Goal: Transaction & Acquisition: Book appointment/travel/reservation

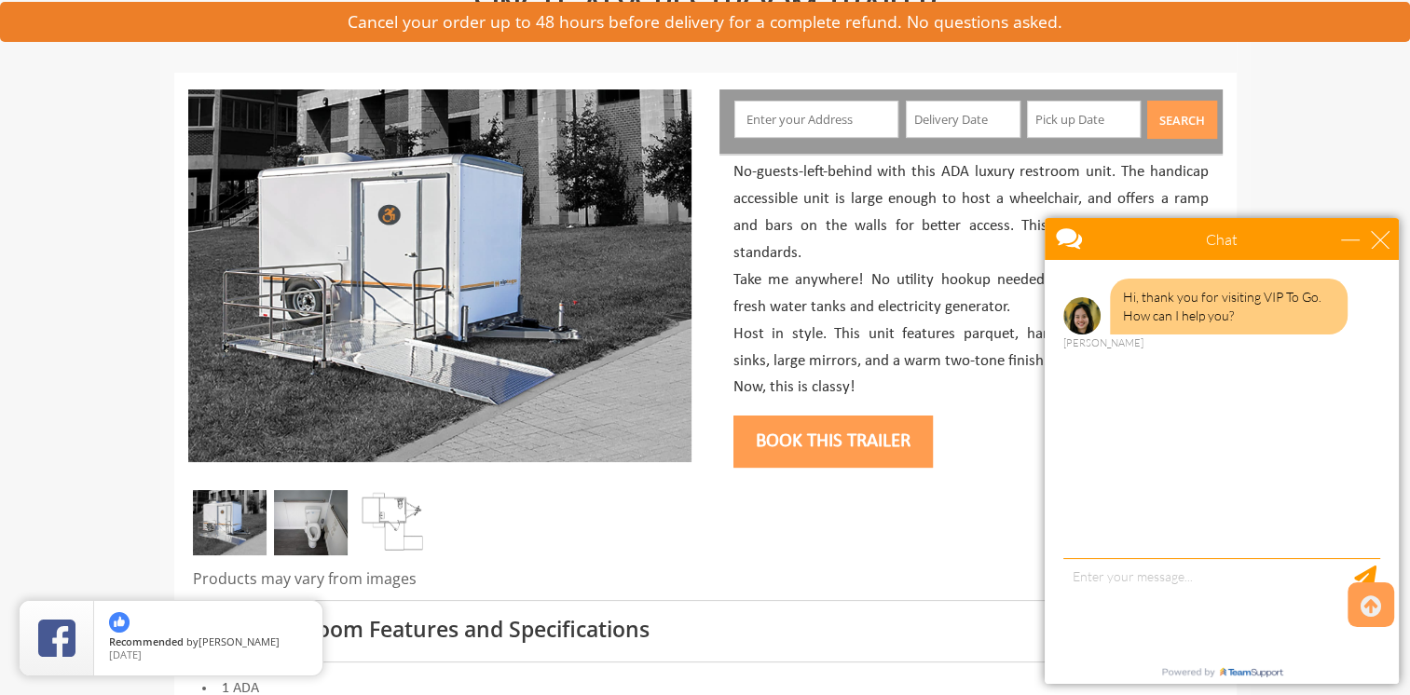
scroll to position [175, 0]
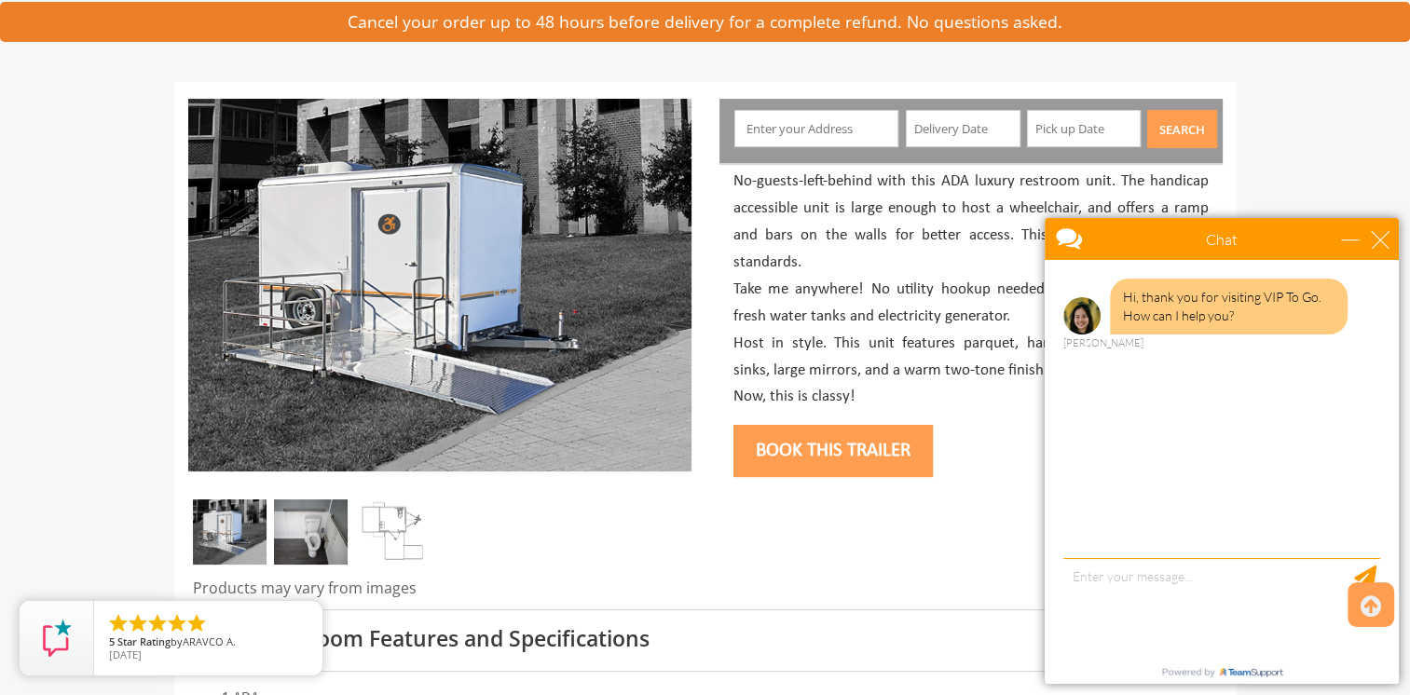
click at [872, 133] on input "text" at bounding box center [816, 128] width 164 height 37
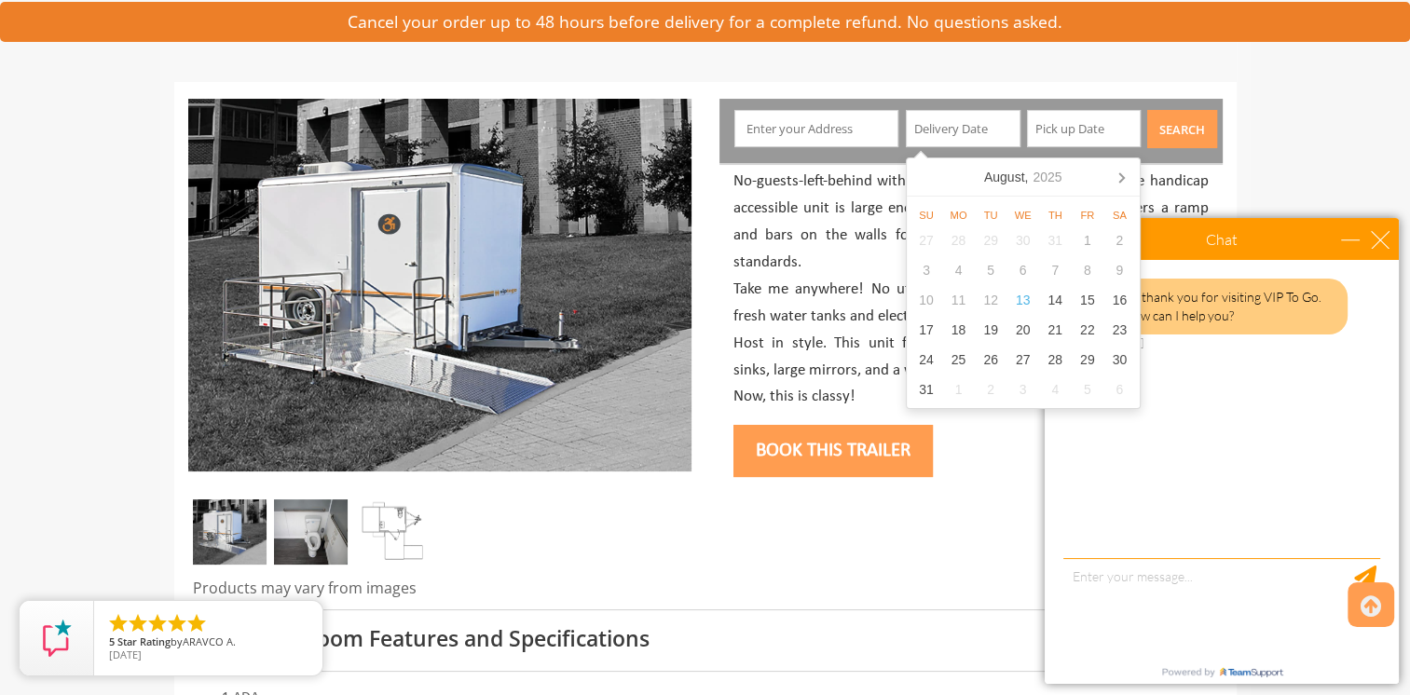
click at [972, 119] on input "text" at bounding box center [963, 128] width 115 height 37
drag, startPoint x: 972, startPoint y: 119, endPoint x: 1088, endPoint y: 362, distance: 268.8
click at [1088, 362] on body "Toggle navigation VIPTOGO Home Restroom Trailers Restroom Trailers by Type All …" at bounding box center [705, 172] width 1410 height 695
click at [1052, 296] on div "14" at bounding box center [1055, 300] width 33 height 30
type input "[DATE]"
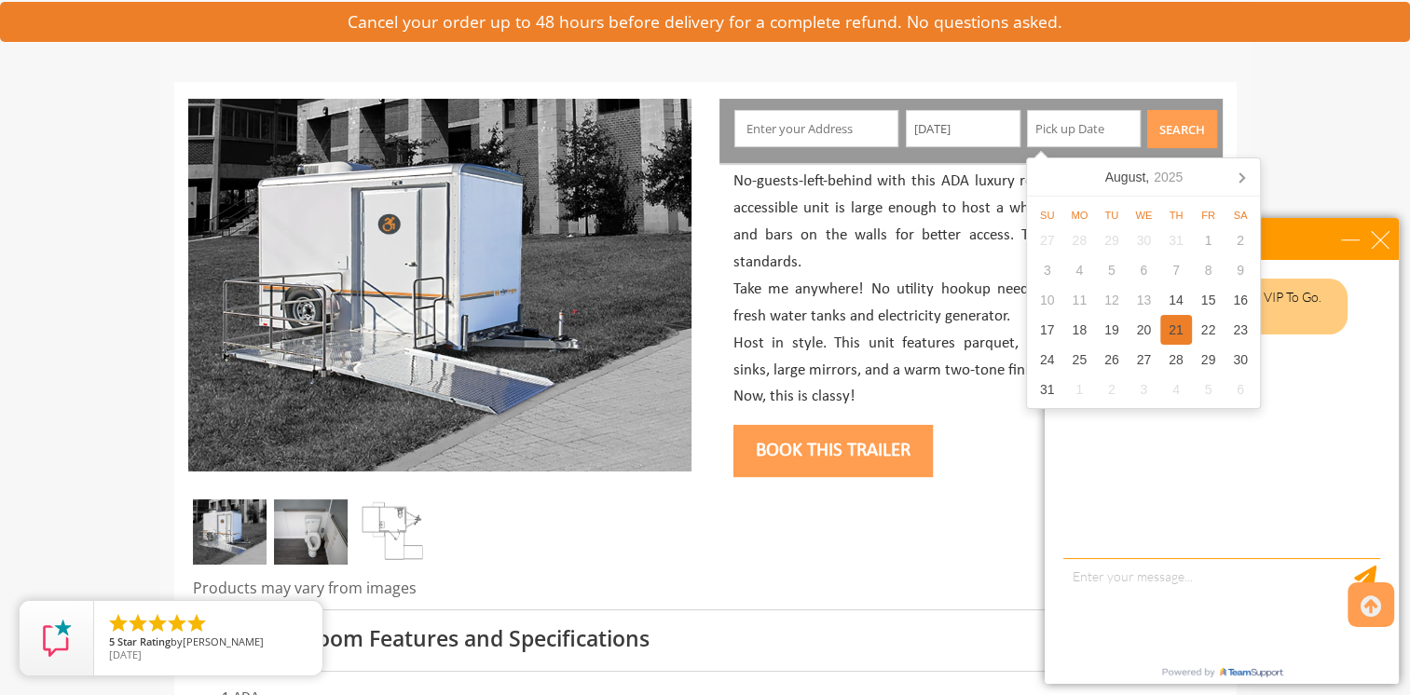
click at [1183, 322] on div "21" at bounding box center [1176, 330] width 33 height 30
type input "[DATE]"
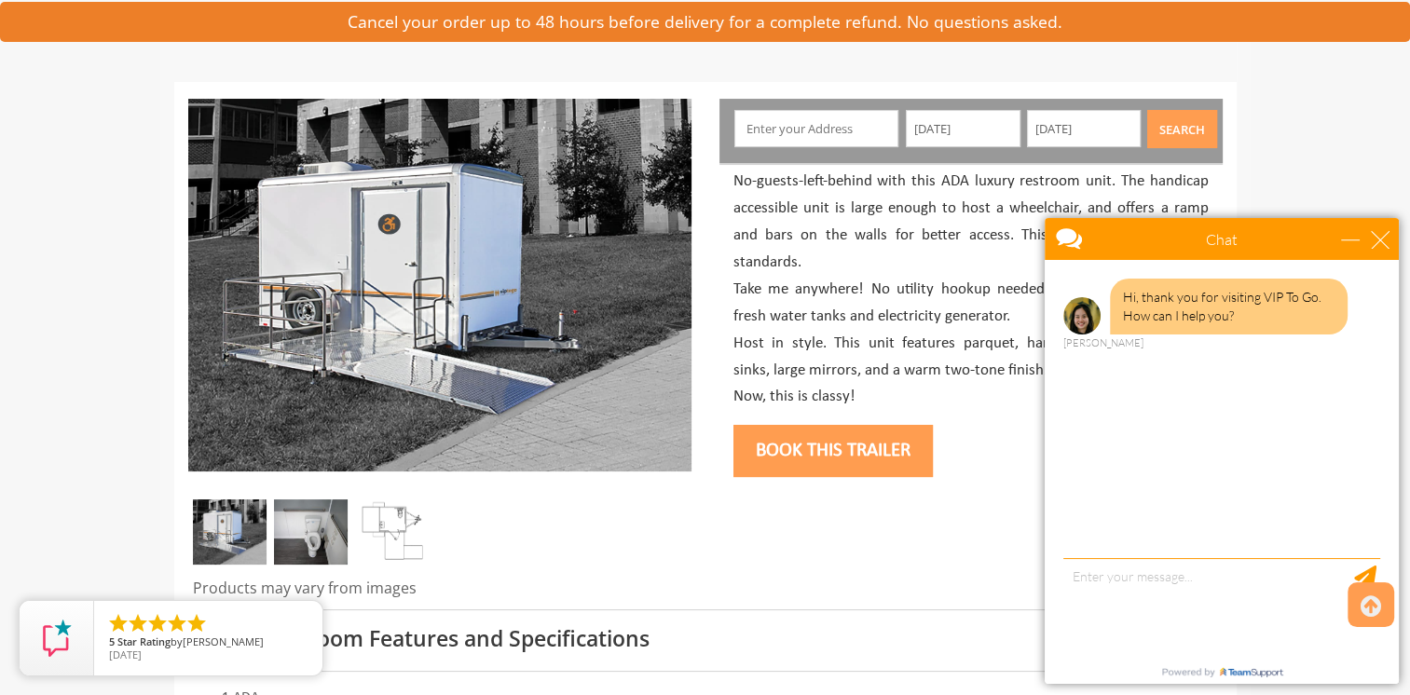
click at [906, 570] on div at bounding box center [705, 346] width 1062 height 526
click at [790, 121] on input "text" at bounding box center [816, 128] width 164 height 37
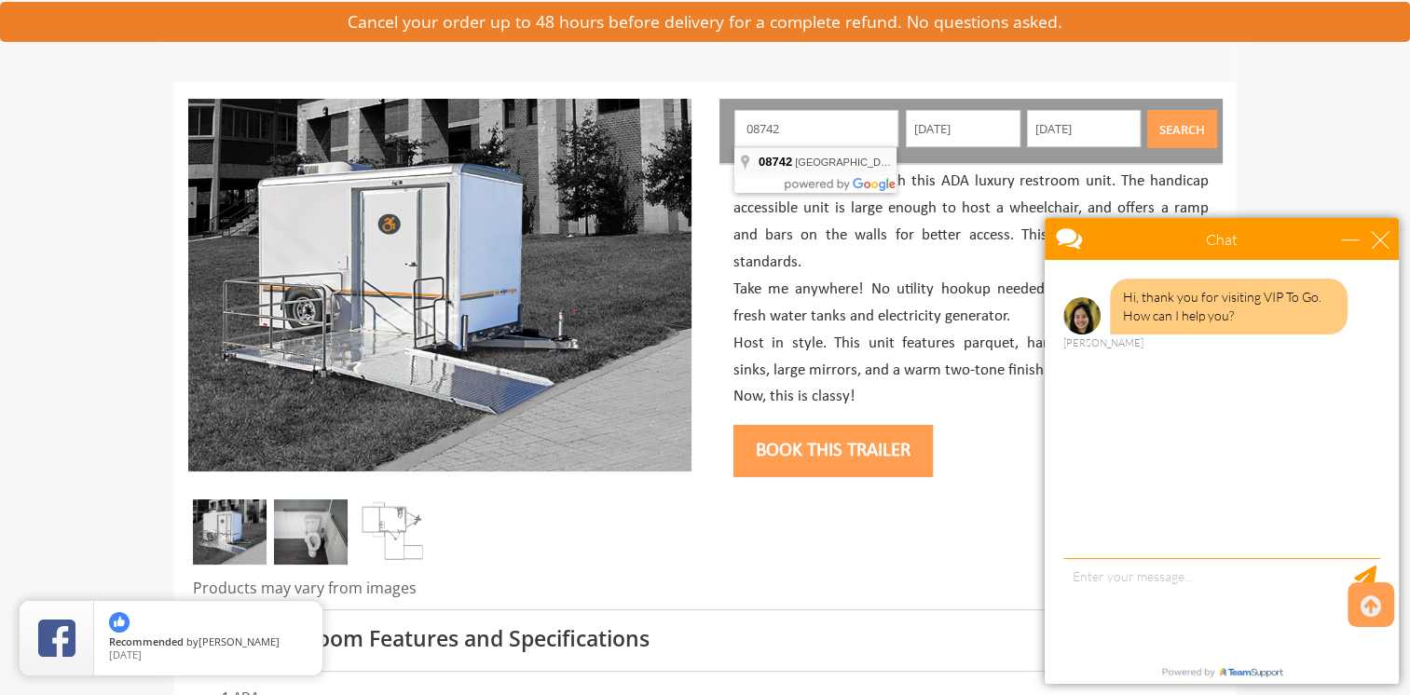
type input "[GEOGRAPHIC_DATA], [GEOGRAPHIC_DATA]"
click at [1177, 125] on button "Search" at bounding box center [1182, 129] width 70 height 38
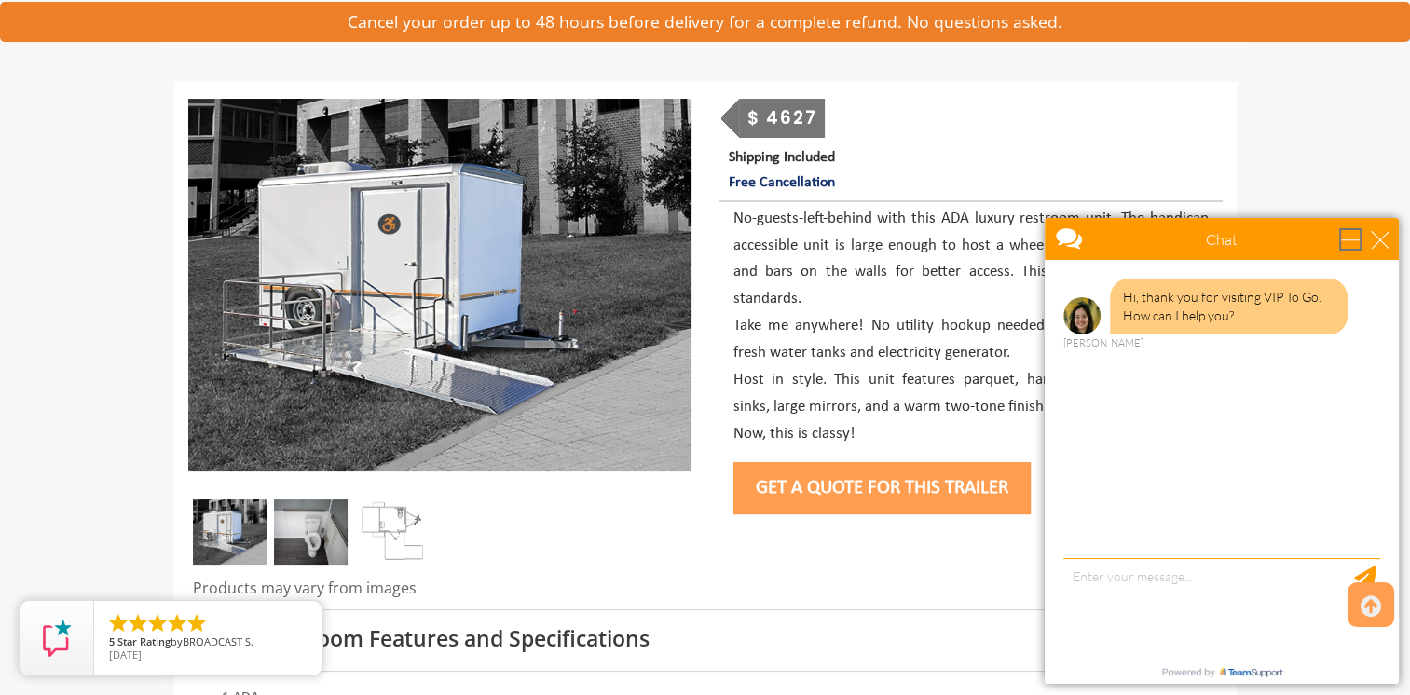
click at [1350, 236] on div "minimize" at bounding box center [1350, 239] width 19 height 19
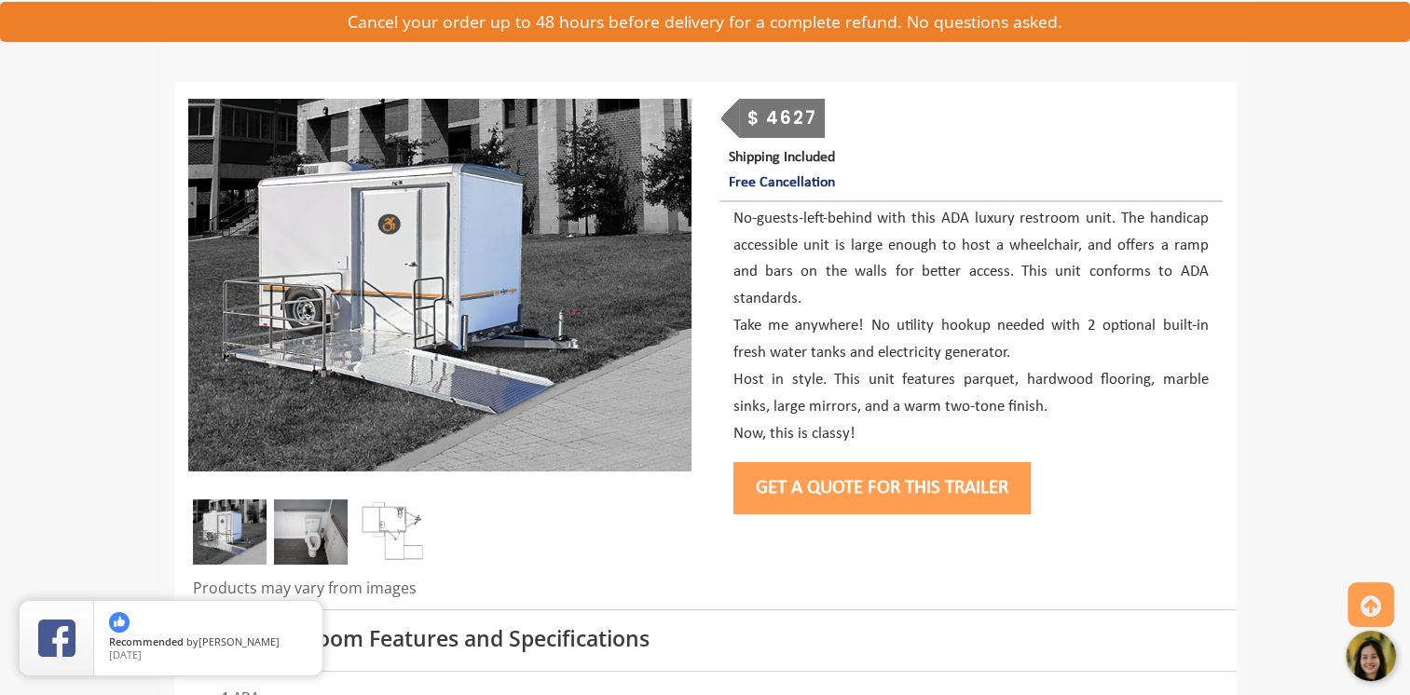
click at [950, 482] on button "Get a Quote for this Trailer" at bounding box center [881, 488] width 297 height 52
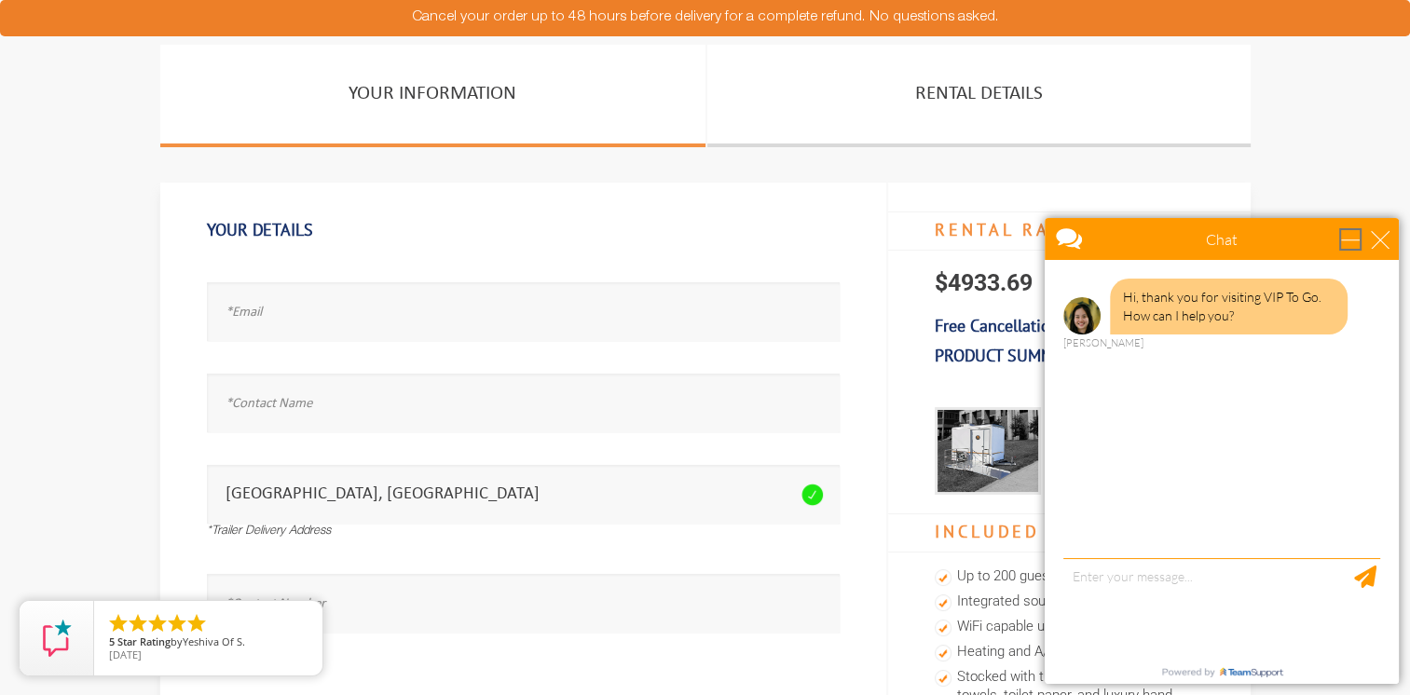
click at [1348, 235] on div "minimize" at bounding box center [1350, 239] width 19 height 19
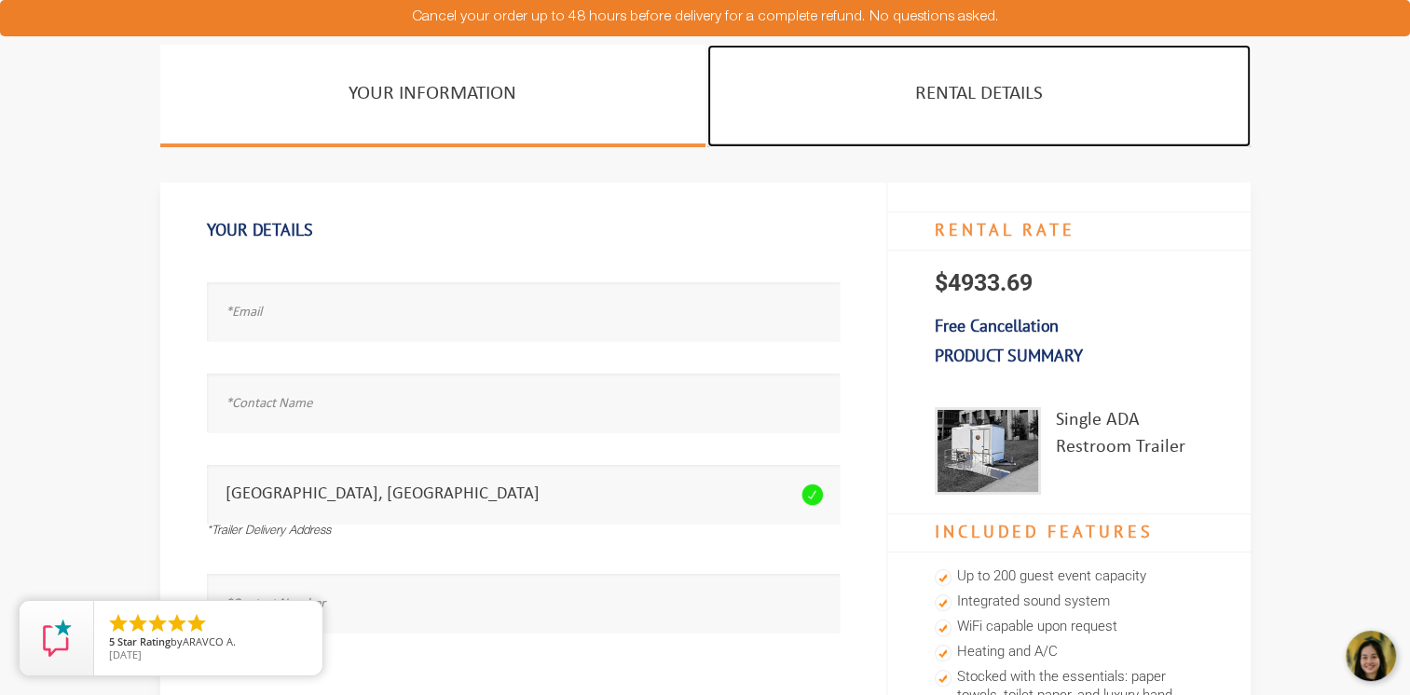
click at [998, 90] on link "Rental Details" at bounding box center [978, 96] width 543 height 102
